Goal: Unclear

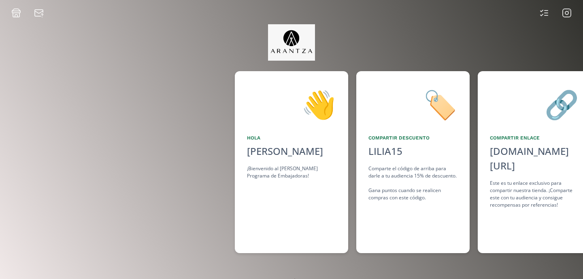
scroll to position [0, 607]
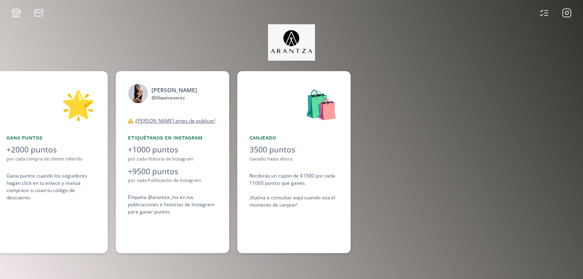
scroll to position [0, 607]
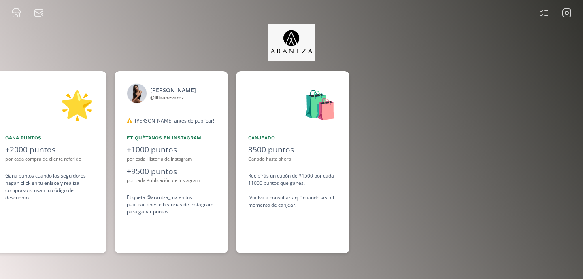
scroll to position [0, 607]
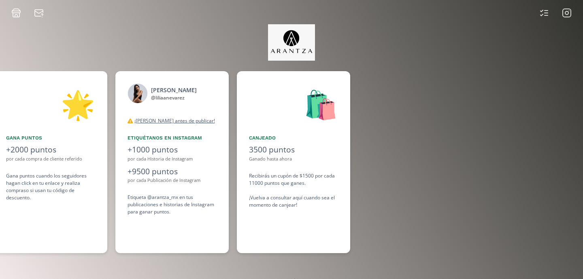
scroll to position [0, 607]
